Goal: Find specific page/section: Find specific page/section

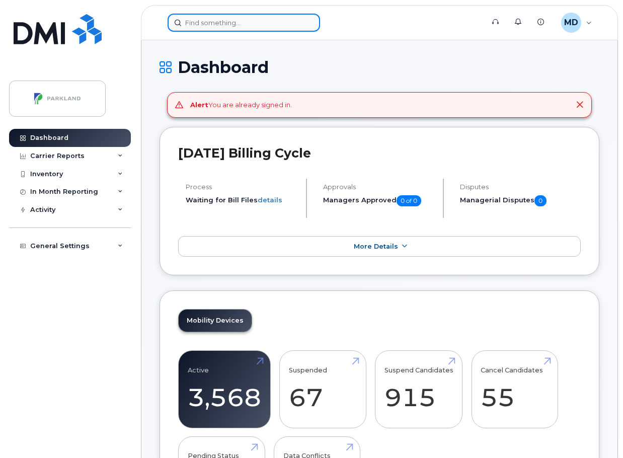
click at [194, 21] on input at bounding box center [244, 23] width 153 height 18
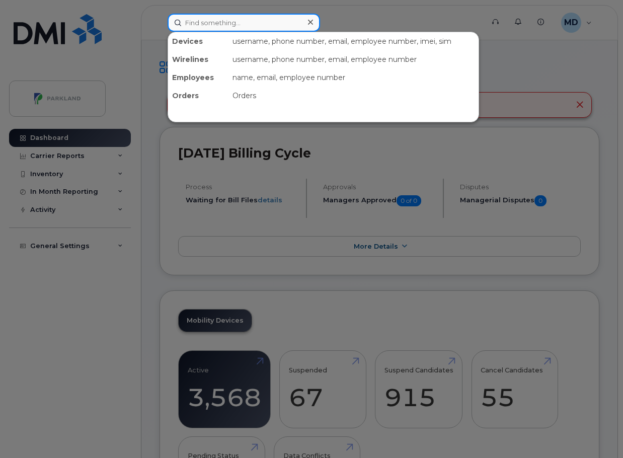
paste input "G9M7D5F05E31"
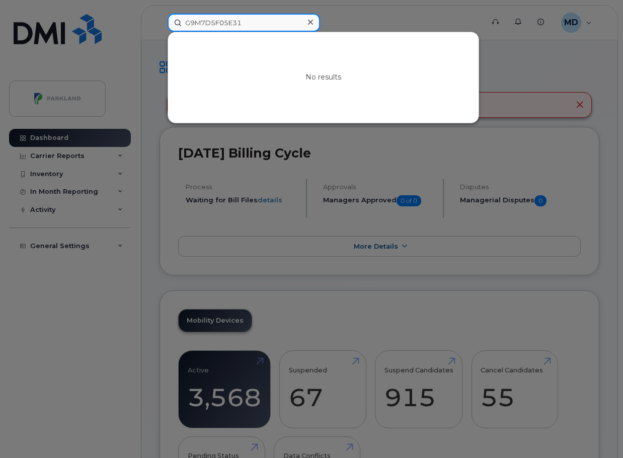
drag, startPoint x: 219, startPoint y: 23, endPoint x: 169, endPoint y: 18, distance: 49.7
click at [169, 18] on input "G9M7D5F05E31" at bounding box center [244, 23] width 153 height 18
click at [189, 22] on input "05E31" at bounding box center [244, 23] width 153 height 18
click at [181, 18] on input "5E31" at bounding box center [244, 23] width 153 height 18
click at [190, 22] on input "5E31" at bounding box center [244, 23] width 153 height 18
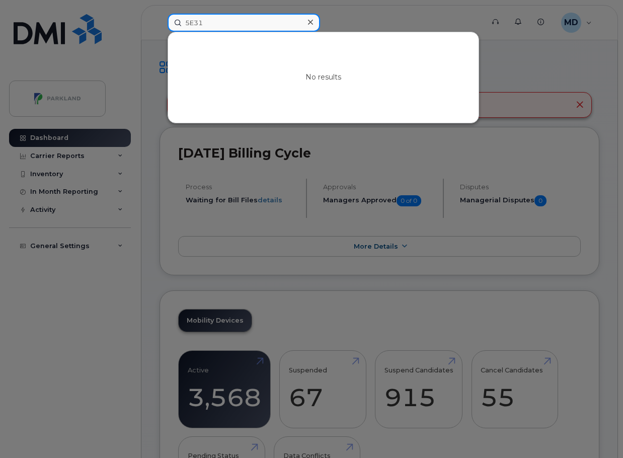
type input "E31"
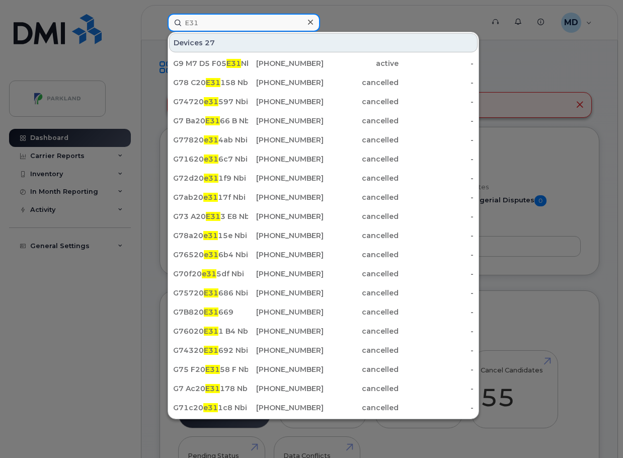
drag, startPoint x: 209, startPoint y: 25, endPoint x: 176, endPoint y: 17, distance: 34.2
click at [176, 17] on input "E31" at bounding box center [244, 23] width 153 height 18
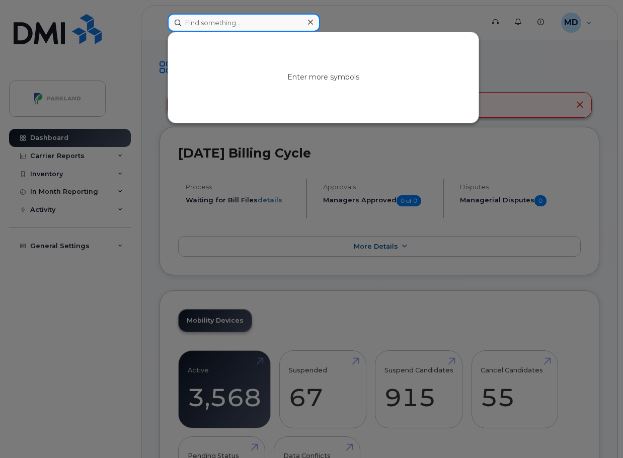
click at [263, 28] on input at bounding box center [244, 23] width 153 height 18
paste input "[PHONE_NUMBER]"
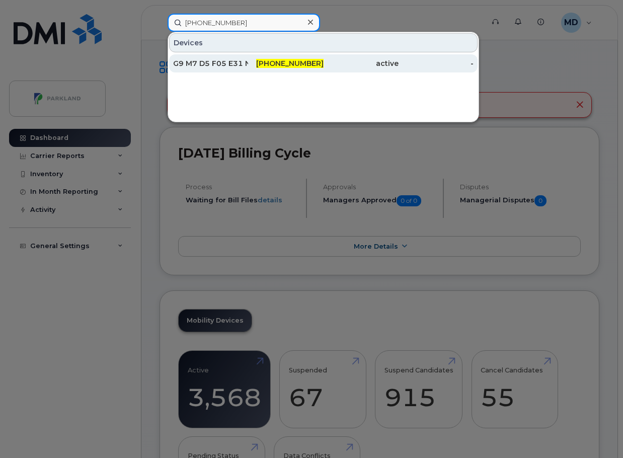
type input "[PHONE_NUMBER]"
click at [298, 65] on span "[PHONE_NUMBER]" at bounding box center [289, 63] width 67 height 9
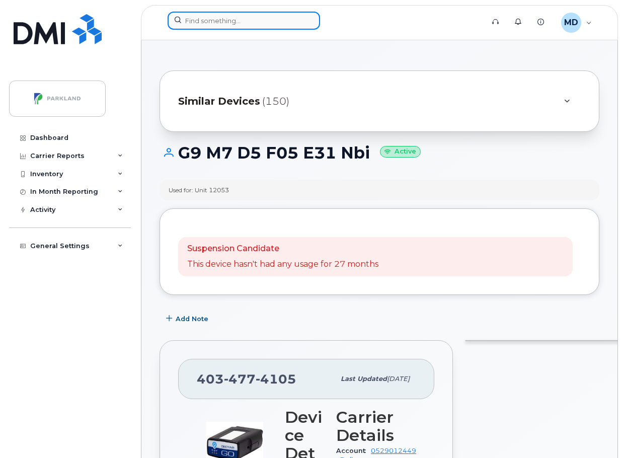
click at [229, 13] on input at bounding box center [244, 21] width 153 height 18
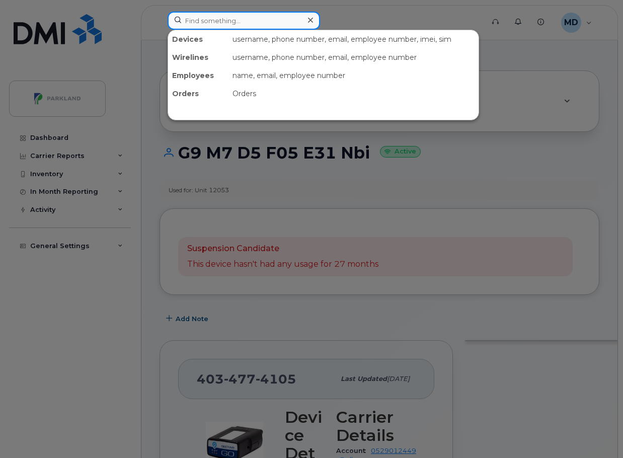
paste input "403-827-7962"
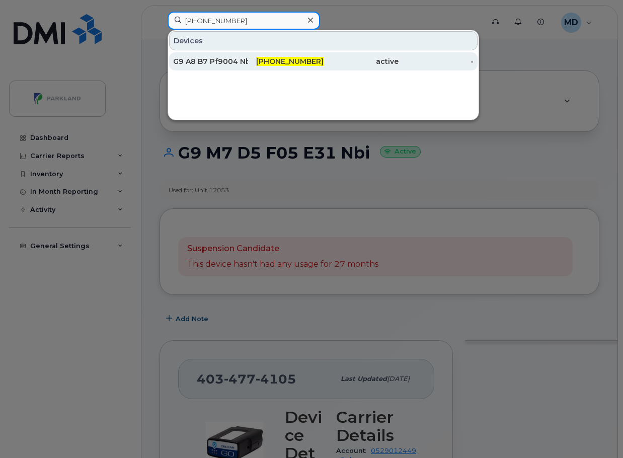
type input "403-827-7962"
drag, startPoint x: 199, startPoint y: 57, endPoint x: 239, endPoint y: 59, distance: 39.8
click at [199, 57] on div "G9 A8 B7 Pf9004 Nbi" at bounding box center [210, 61] width 75 height 10
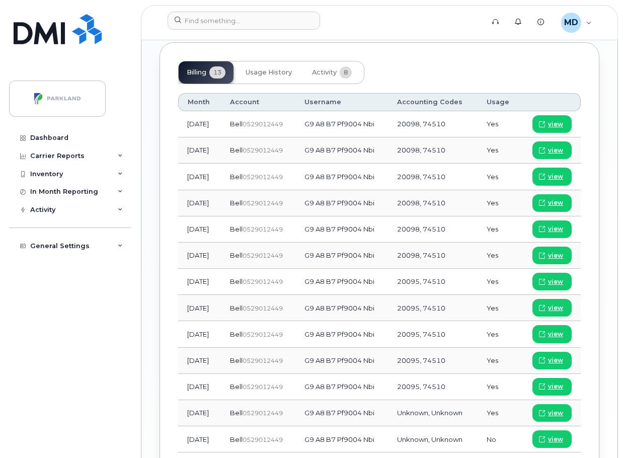
scroll to position [906, 0]
